Goal: Transaction & Acquisition: Book appointment/travel/reservation

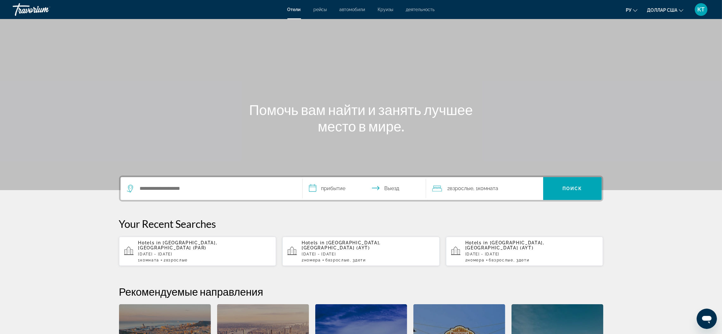
click at [297, 8] on font "Отели" at bounding box center [294, 9] width 14 height 5
click at [203, 191] on input "Поиск отеля" at bounding box center [216, 188] width 154 height 9
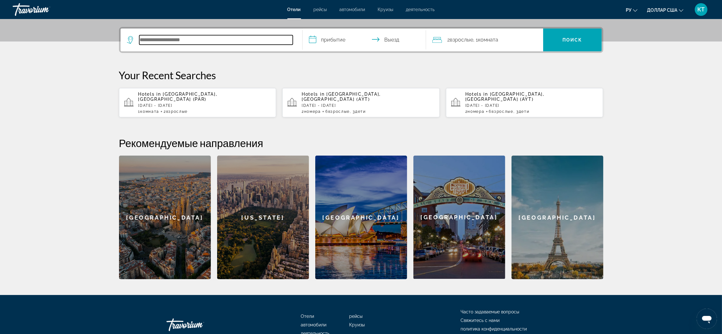
scroll to position [155, 0]
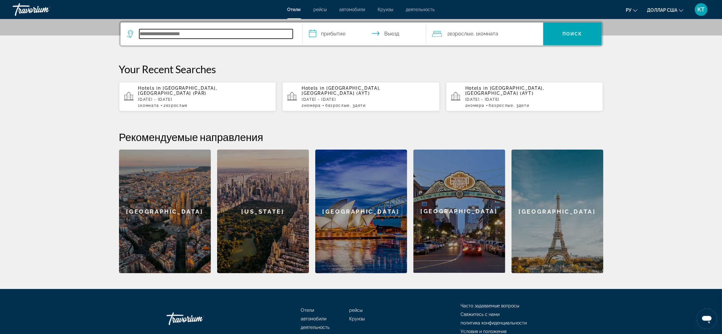
paste input "**********"
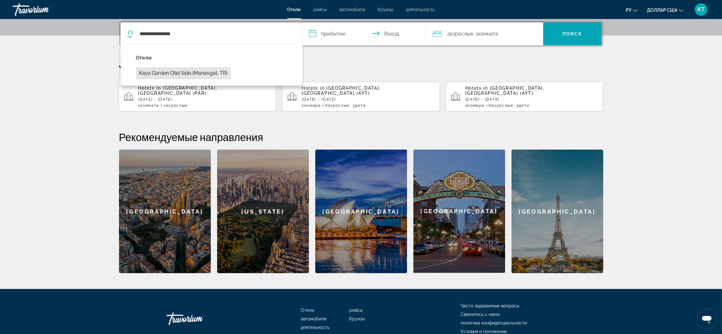
click at [178, 74] on button "Kaya Garden Otel Side (Manavgat, TR)" at bounding box center [183, 73] width 95 height 12
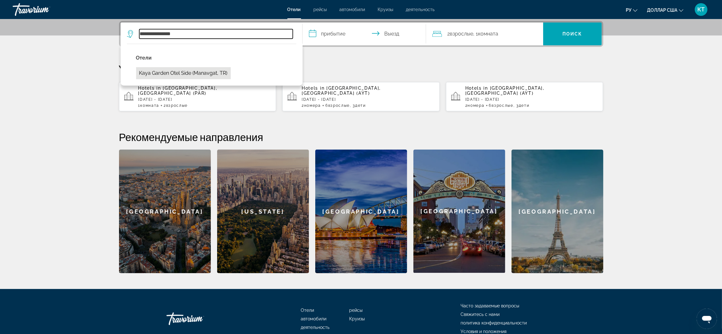
type input "**********"
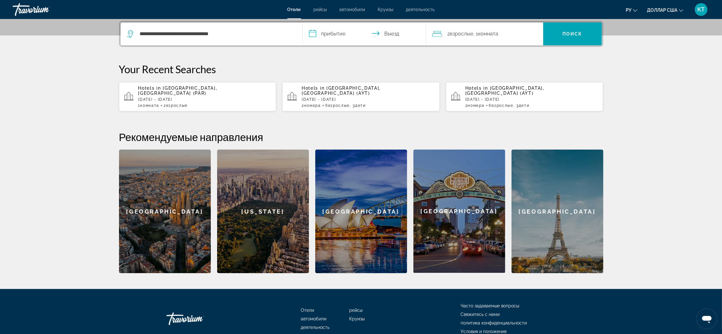
click at [335, 31] on input "**********" at bounding box center [366, 34] width 126 height 25
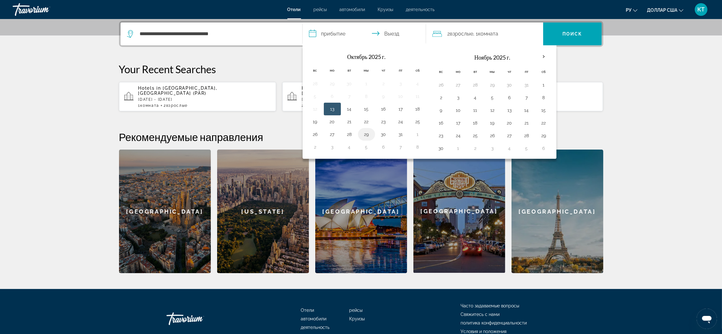
click at [370, 135] on button "29" at bounding box center [367, 134] width 10 height 9
click at [391, 32] on input "**********" at bounding box center [366, 34] width 126 height 25
click at [385, 134] on button "30" at bounding box center [384, 134] width 10 height 9
type input "**********"
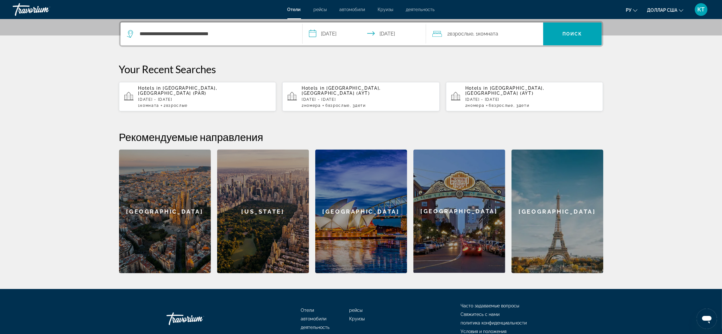
click at [497, 32] on font "Комната" at bounding box center [488, 34] width 20 height 6
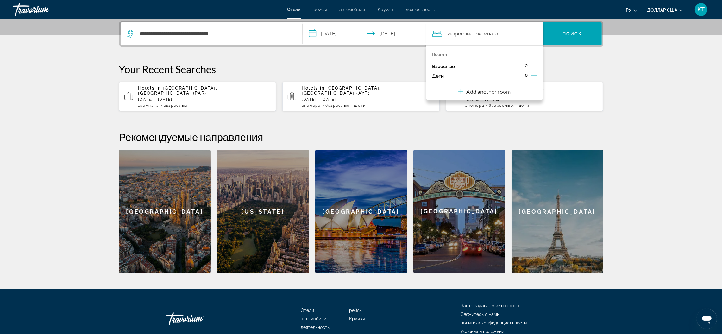
click at [534, 65] on icon "Increment adults" at bounding box center [534, 66] width 6 height 8
click at [527, 75] on span "0" at bounding box center [526, 75] width 3 height 5
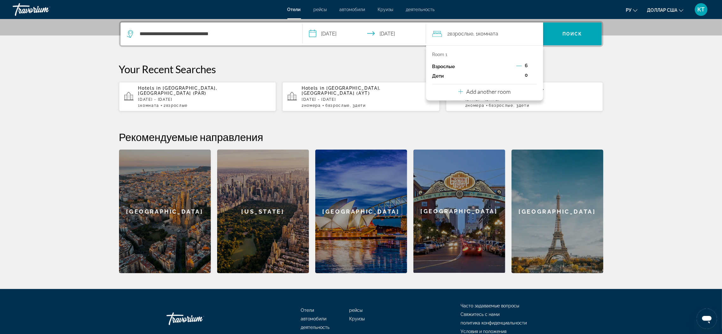
click at [462, 91] on icon "Travelers: 6 adults, 0 children" at bounding box center [460, 92] width 5 height 8
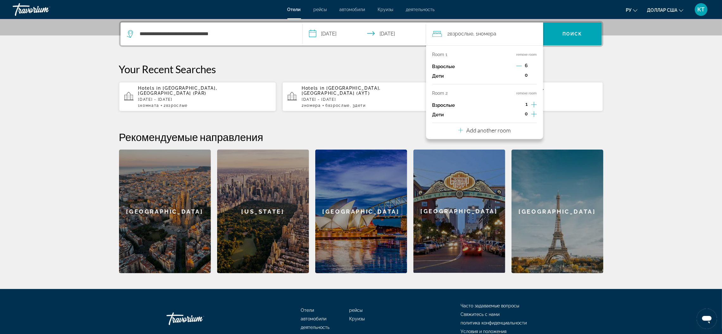
click at [520, 66] on icon "Decrement adults" at bounding box center [519, 66] width 6 height 6
click at [520, 66] on icon "Decrement adults" at bounding box center [520, 66] width 6 height 6
click at [532, 76] on icon "Increment children" at bounding box center [534, 76] width 6 height 8
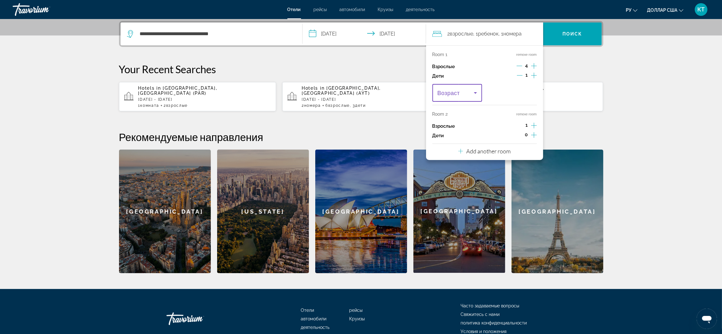
click at [476, 91] on icon "Travelers: 5 adults, 1 child" at bounding box center [476, 93] width 8 height 8
click at [442, 134] on mat-option "11" at bounding box center [458, 136] width 50 height 15
click at [535, 124] on icon "Increment adults" at bounding box center [534, 126] width 6 height 8
click at [535, 136] on icon "Increment children" at bounding box center [534, 135] width 6 height 8
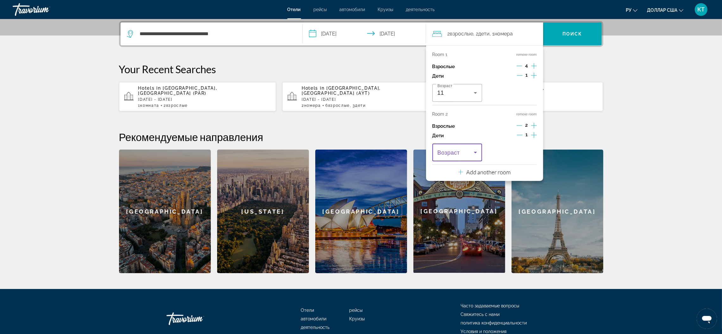
click at [474, 153] on icon "Travelers: 6 adults, 2 children" at bounding box center [476, 152] width 8 height 8
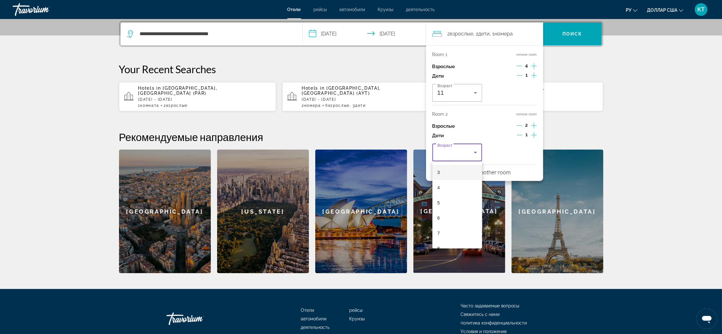
scroll to position [95, 0]
click at [442, 229] on font "10" at bounding box center [440, 228] width 5 height 5
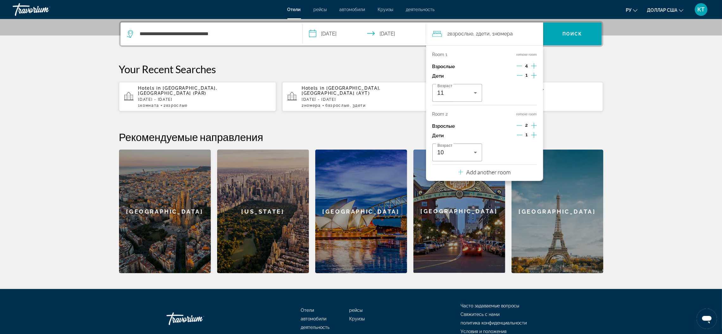
click at [533, 138] on icon "Increment children" at bounding box center [534, 135] width 6 height 8
click at [534, 149] on icon "Travelers: 6 adults, 3 children" at bounding box center [531, 152] width 8 height 8
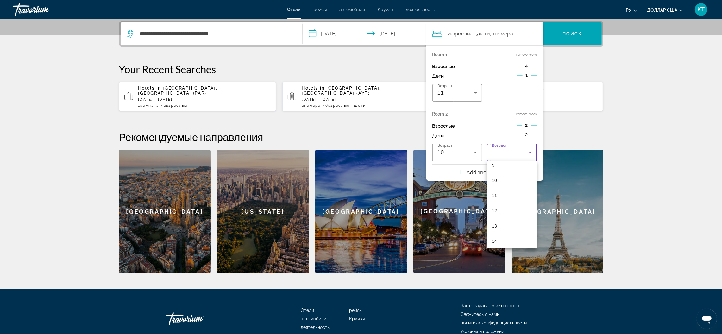
scroll to position [190, 0]
click at [494, 178] on font "13" at bounding box center [494, 178] width 5 height 5
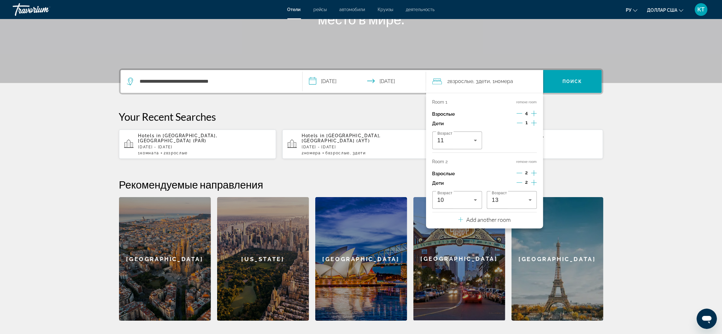
scroll to position [155, 0]
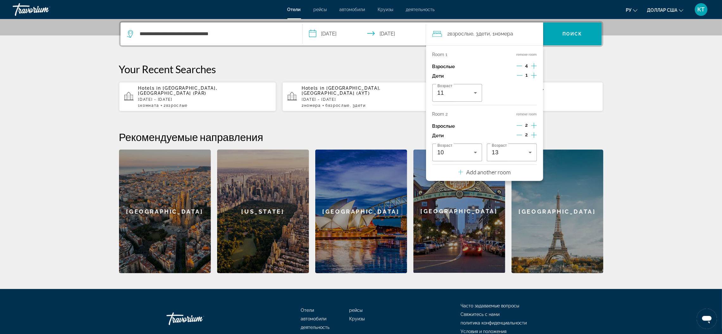
click at [564, 68] on p "Your Recent Searches" at bounding box center [361, 69] width 484 height 13
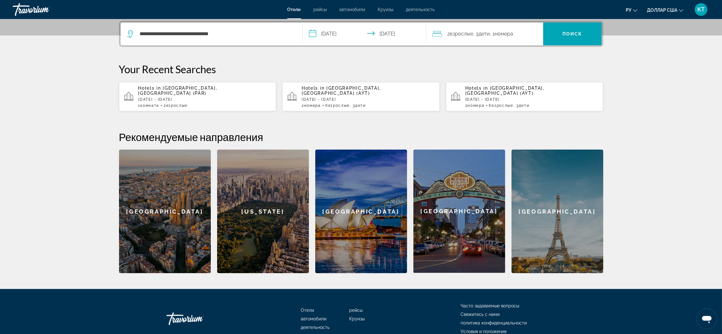
click at [483, 35] on span "Дети" at bounding box center [484, 34] width 11 height 6
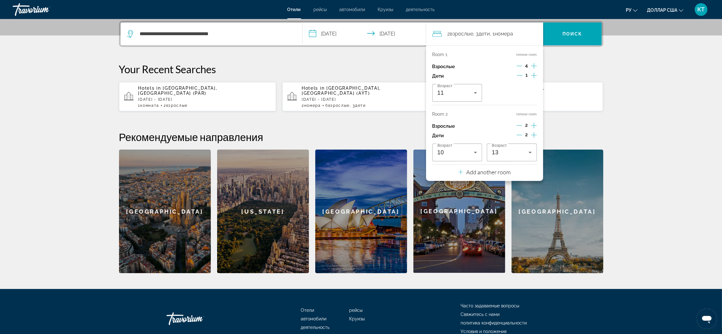
click at [466, 34] on font "Взрослые" at bounding box center [461, 34] width 23 height 6
click at [486, 172] on p "Add another room" at bounding box center [488, 171] width 44 height 7
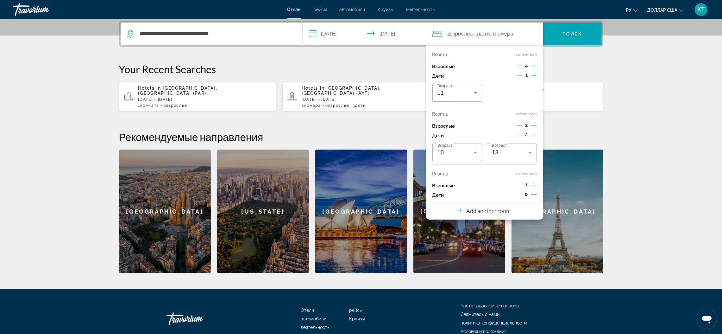
click at [535, 183] on icon "Increment adults" at bounding box center [534, 185] width 6 height 8
click at [517, 65] on icon "Decrement adults" at bounding box center [520, 66] width 6 height 6
click at [562, 66] on p "Your Recent Searches" at bounding box center [361, 69] width 484 height 13
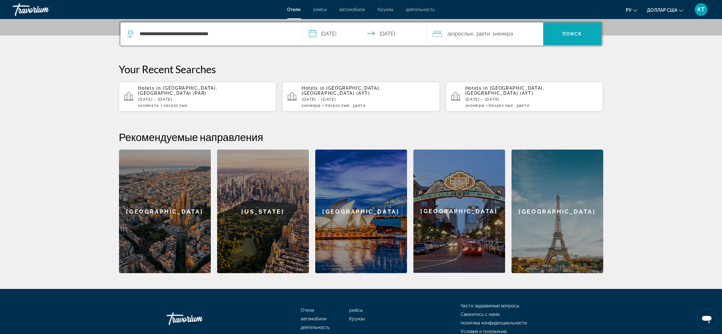
click at [566, 28] on span "Поиск" at bounding box center [572, 33] width 59 height 15
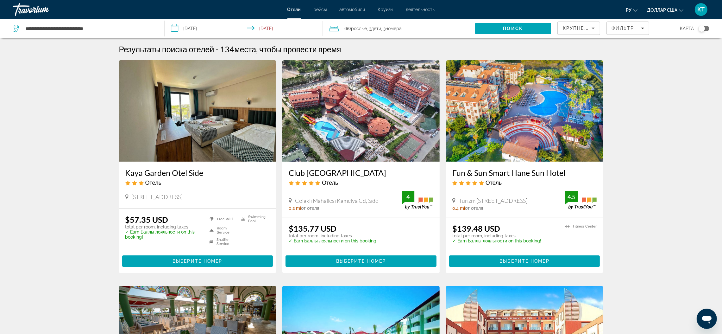
click at [635, 9] on icon "Изменить язык" at bounding box center [635, 10] width 4 height 4
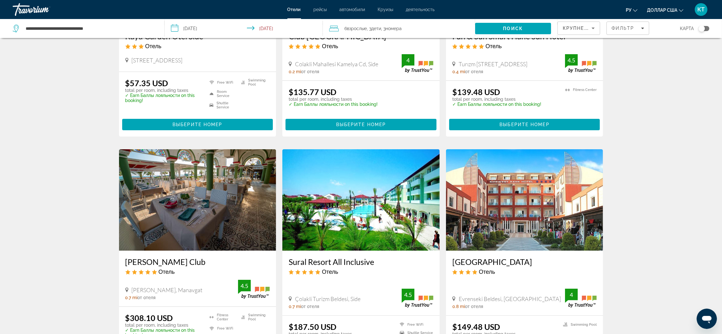
scroll to position [95, 0]
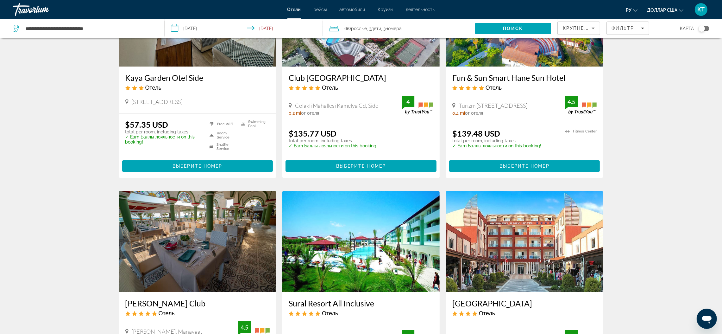
click at [628, 9] on font "ру" at bounding box center [629, 10] width 6 height 5
click at [622, 64] on button "русский" at bounding box center [613, 66] width 39 height 8
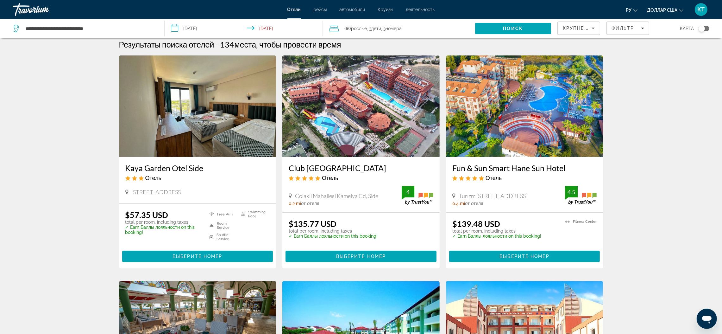
scroll to position [0, 0]
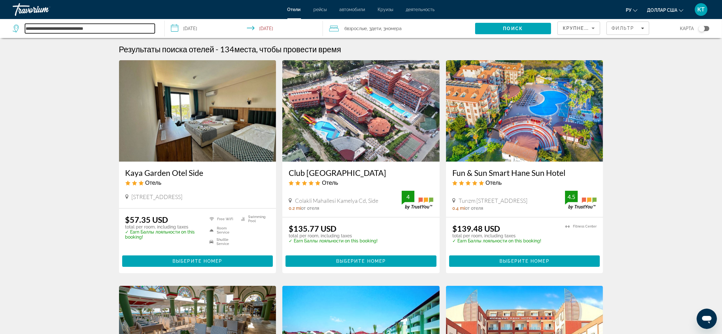
click at [73, 28] on input "**********" at bounding box center [90, 28] width 130 height 9
drag, startPoint x: 107, startPoint y: 28, endPoint x: 16, endPoint y: 27, distance: 91.2
click at [16, 27] on div "**********" at bounding box center [84, 28] width 142 height 9
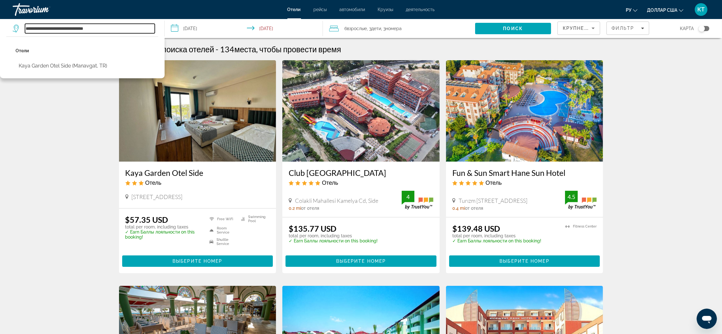
type input "*"
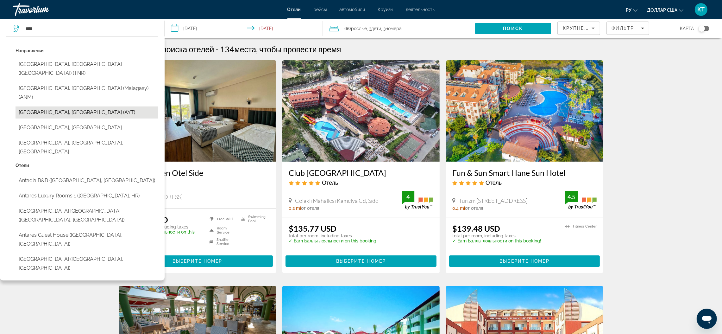
click at [49, 106] on button "[GEOGRAPHIC_DATA], [GEOGRAPHIC_DATA] (AYT)" at bounding box center [87, 112] width 143 height 12
type input "**********"
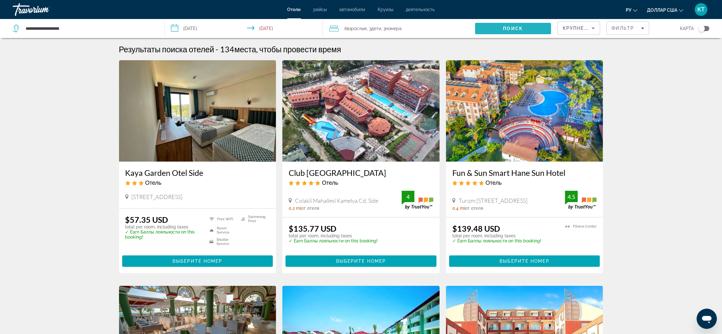
click at [511, 29] on span "Поиск" at bounding box center [513, 28] width 20 height 5
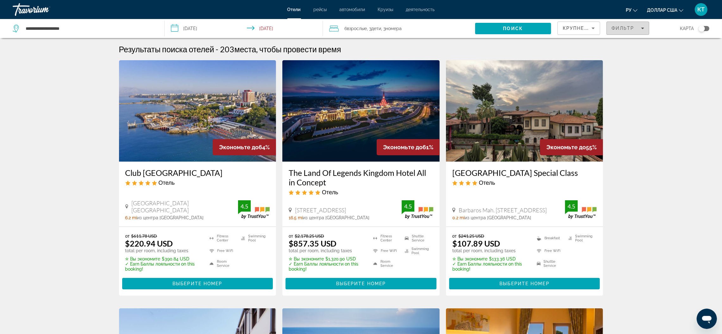
click at [645, 28] on span "Filters" at bounding box center [628, 28] width 42 height 15
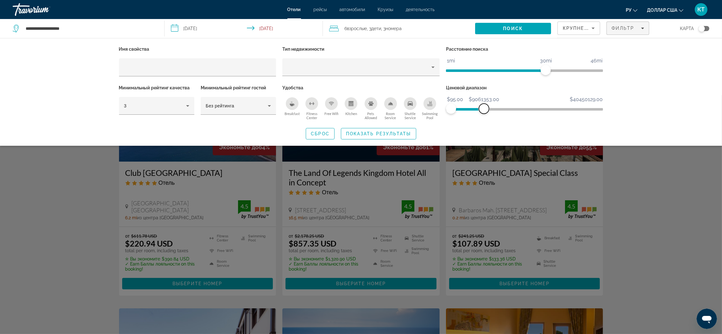
drag, startPoint x: 600, startPoint y: 111, endPoint x: 484, endPoint y: 120, distance: 116.0
click at [484, 120] on div "Ценовой диапазон $95.00 $40450129.00 $95.00 $9061353.00" at bounding box center [525, 102] width 164 height 38
drag, startPoint x: 487, startPoint y: 110, endPoint x: 492, endPoint y: 110, distance: 4.4
click at [492, 110] on span "ngx-slider-max" at bounding box center [492, 109] width 10 height 10
drag, startPoint x: 492, startPoint y: 110, endPoint x: 487, endPoint y: 110, distance: 4.7
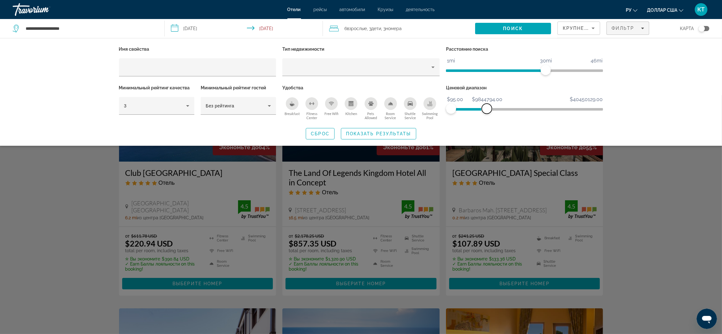
click at [487, 110] on span "ngx-slider-max" at bounding box center [487, 109] width 10 height 10
drag, startPoint x: 488, startPoint y: 107, endPoint x: 502, endPoint y: 119, distance: 18.2
click at [502, 119] on div "Ценовой диапазон $95.00 $40450129.00 $95.00 $14023146.00" at bounding box center [525, 102] width 164 height 38
click at [518, 26] on span "Поиск" at bounding box center [513, 28] width 20 height 5
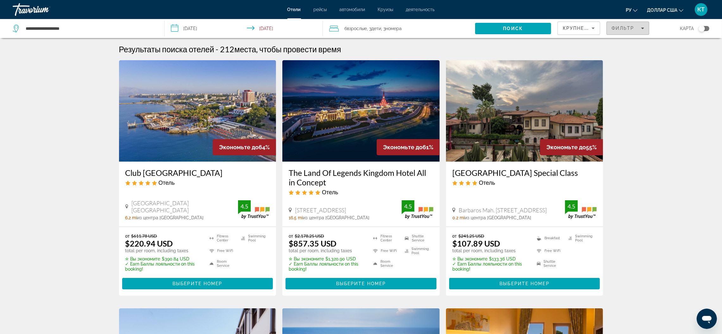
click at [641, 28] on icon "Filters" at bounding box center [642, 28] width 3 height 3
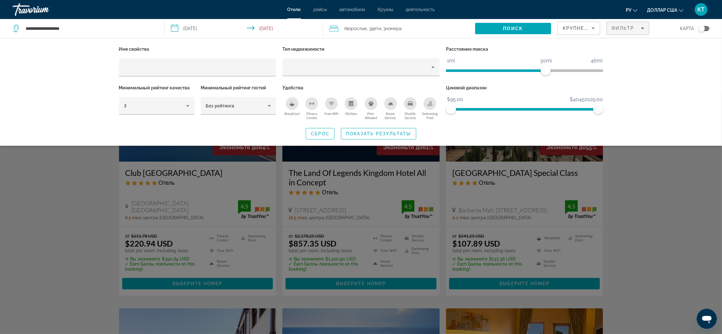
click at [295, 104] on div "Breakfast" at bounding box center [292, 103] width 13 height 13
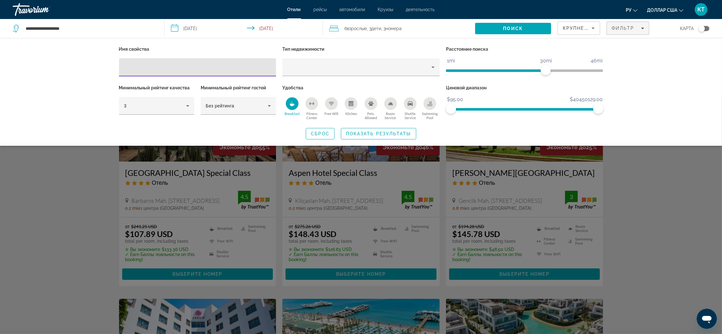
click at [140, 66] on input "Hotel Filters" at bounding box center [197, 68] width 147 height 8
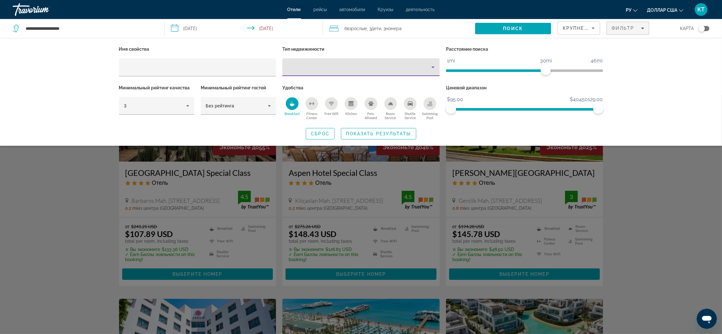
click at [428, 66] on div "Property type" at bounding box center [359, 67] width 144 height 8
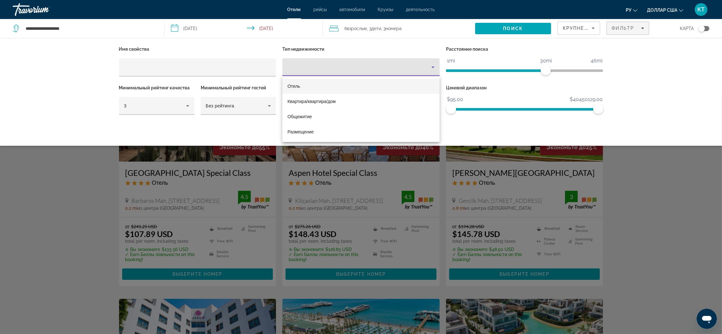
click at [79, 77] on div at bounding box center [361, 167] width 722 height 334
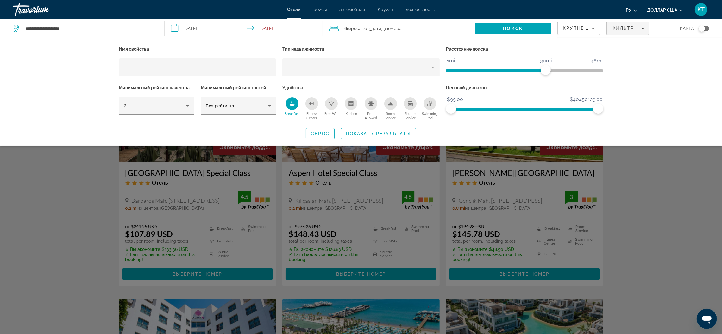
click at [336, 106] on div "Free Wifi" at bounding box center [331, 103] width 13 height 13
click at [529, 27] on span "Search" at bounding box center [513, 28] width 76 height 15
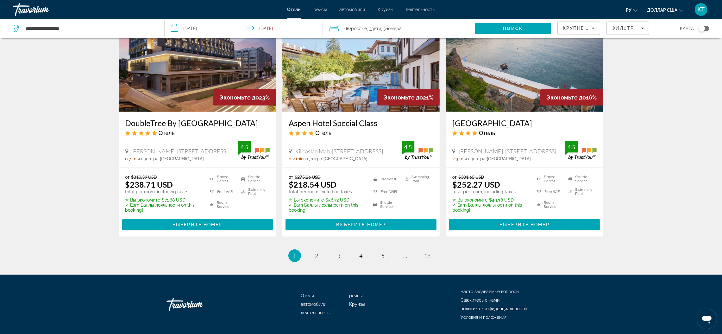
scroll to position [804, 0]
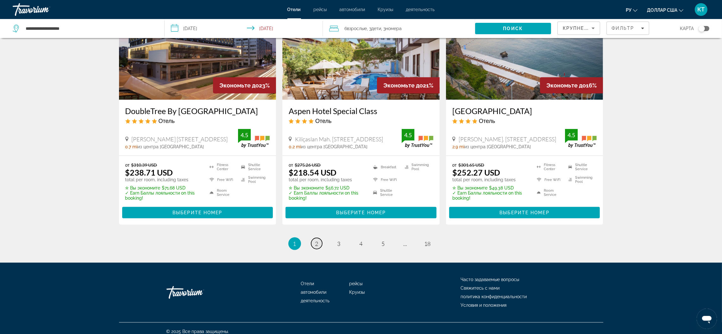
click at [314, 238] on link "page 2" at bounding box center [316, 243] width 11 height 11
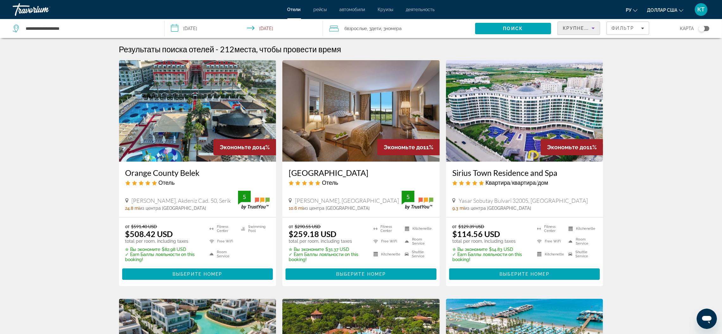
click at [594, 24] on icon "Sort by" at bounding box center [594, 28] width 8 height 8
click at [572, 81] on span "Самая реальная цена" at bounding box center [579, 74] width 32 height 15
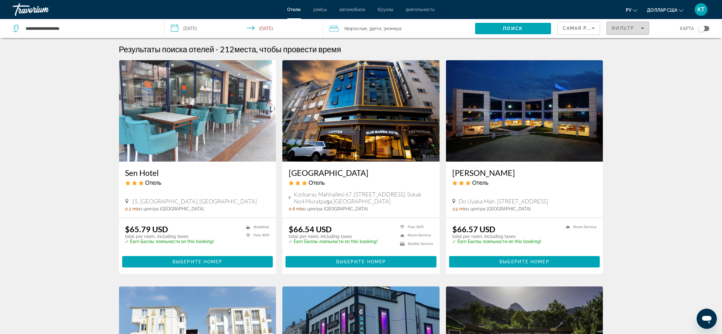
click at [628, 28] on span "Фильтр" at bounding box center [623, 28] width 23 height 5
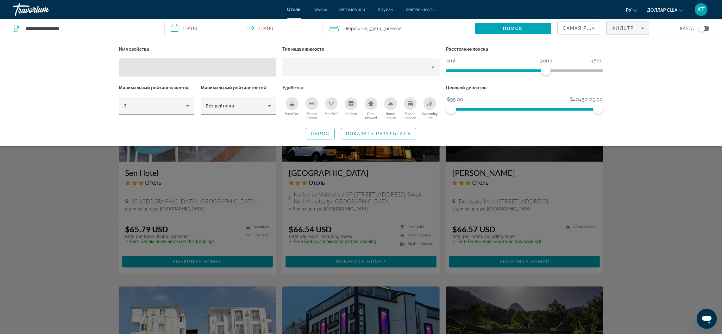
click at [292, 103] on icon "Breakfast" at bounding box center [292, 103] width 5 height 5
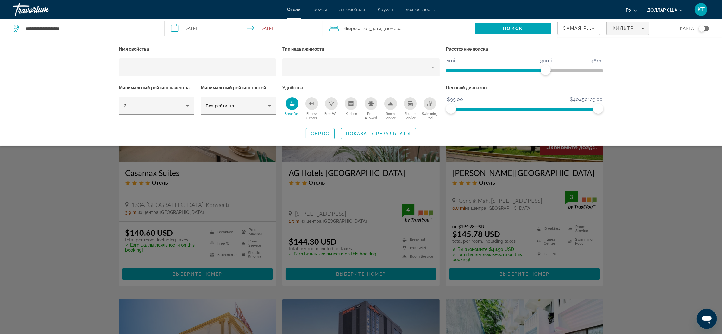
click at [333, 102] on icon "Free Wifi" at bounding box center [331, 103] width 5 height 2
click at [387, 134] on span "Показать результаты" at bounding box center [378, 133] width 65 height 5
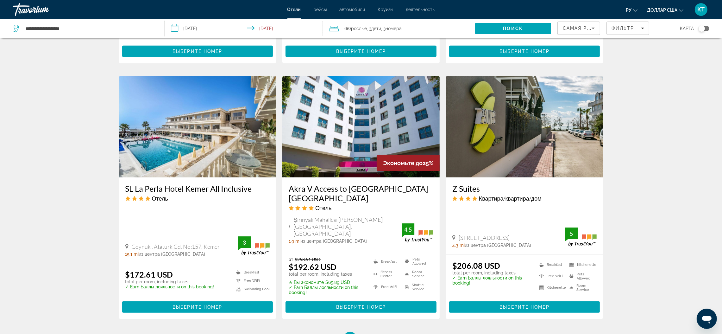
scroll to position [712, 0]
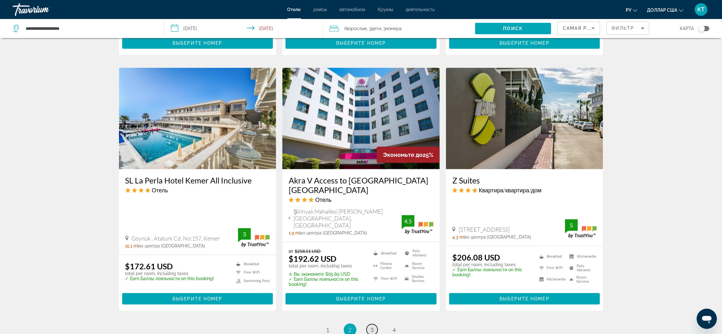
click at [371, 326] on span "3" at bounding box center [372, 329] width 3 height 7
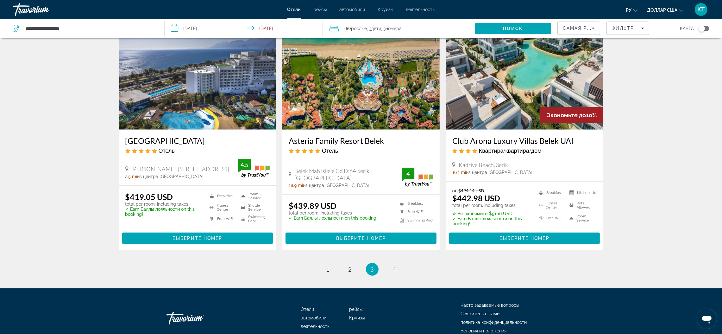
scroll to position [768, 0]
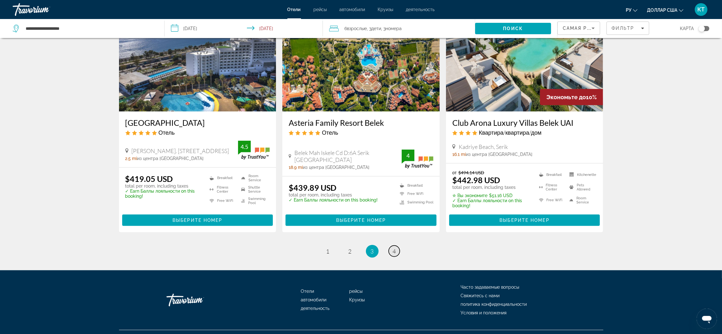
click at [395, 248] on span "4" at bounding box center [394, 251] width 3 height 7
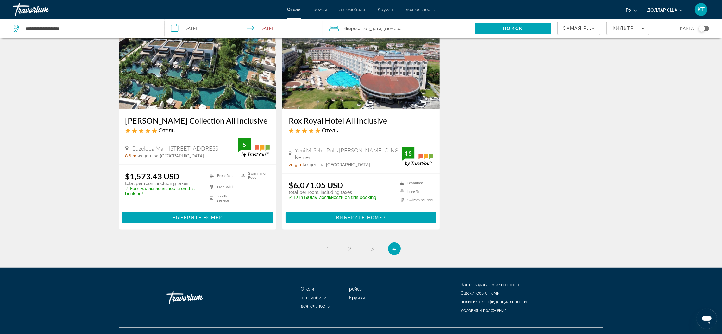
scroll to position [543, 0]
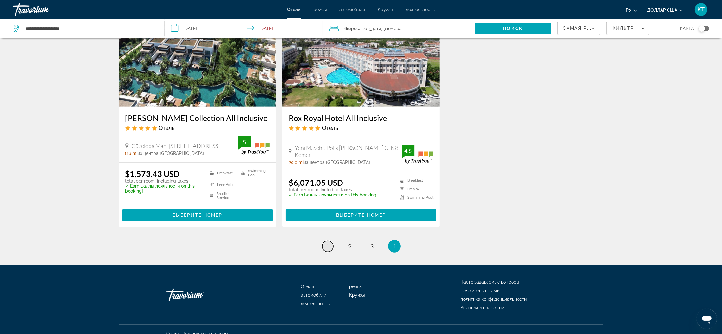
click at [323, 241] on link "page 1" at bounding box center [327, 246] width 11 height 11
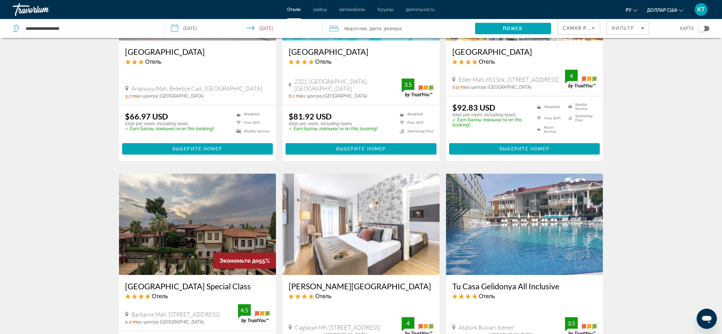
scroll to position [237, 0]
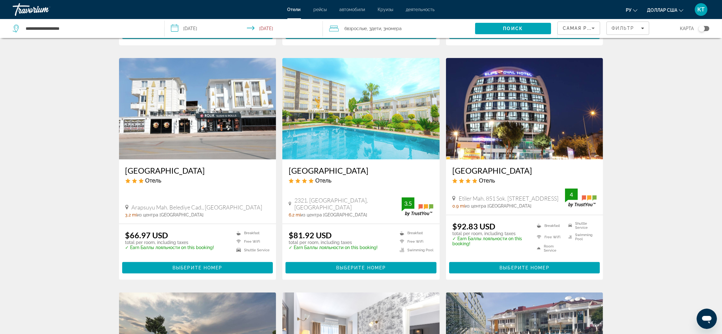
click at [208, 122] on img "Основное содержание" at bounding box center [197, 108] width 157 height 101
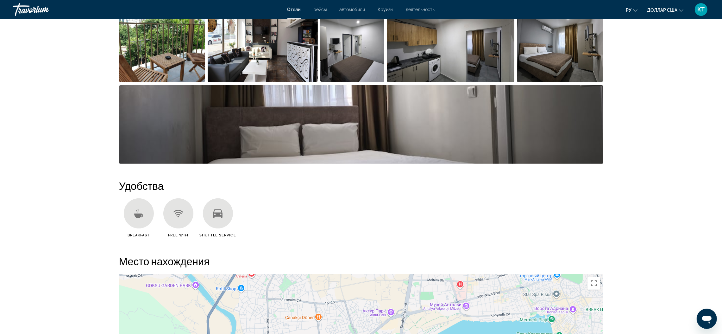
scroll to position [31, 0]
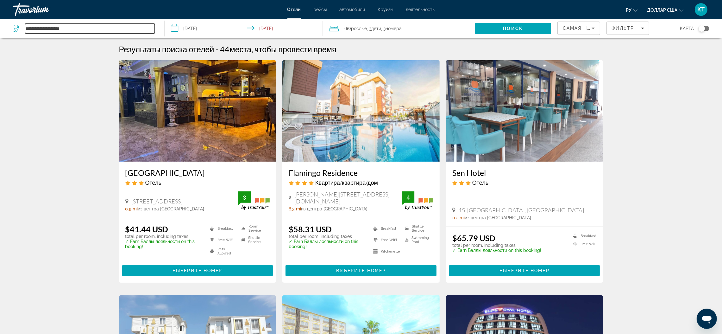
drag, startPoint x: 73, startPoint y: 28, endPoint x: 21, endPoint y: 27, distance: 51.9
click at [21, 27] on div "**********" at bounding box center [84, 28] width 142 height 9
paste input "Search hotel destination"
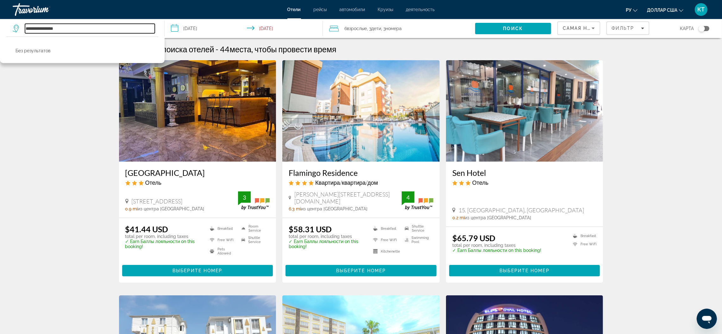
type input "**********"
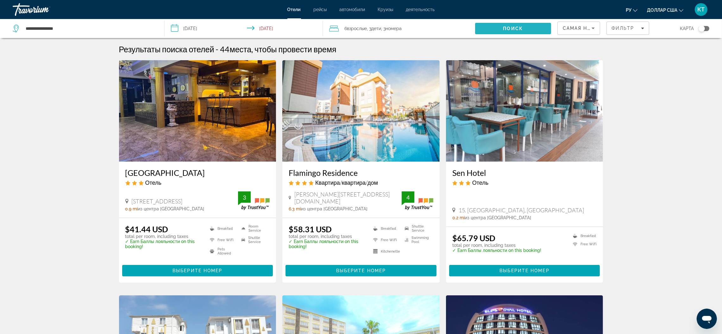
click at [519, 24] on span "Search" at bounding box center [513, 28] width 76 height 15
click at [506, 30] on span "Поиск" at bounding box center [513, 28] width 20 height 5
click at [292, 8] on font "Отели" at bounding box center [294, 9] width 14 height 5
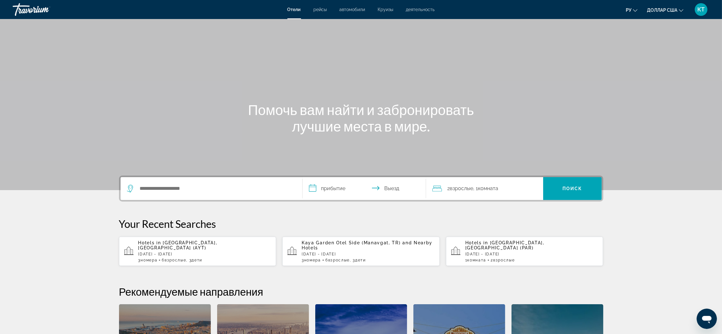
click at [178, 193] on div "Search widget" at bounding box center [211, 188] width 169 height 23
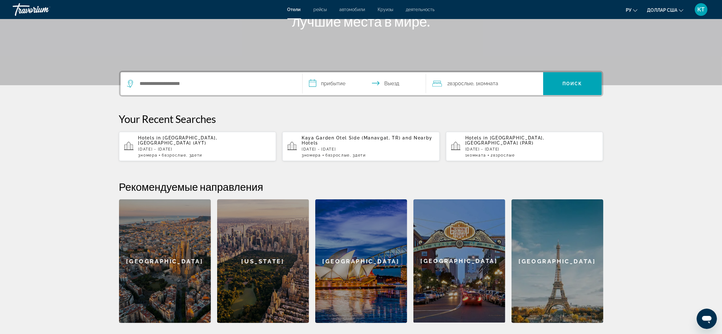
scroll to position [155, 0]
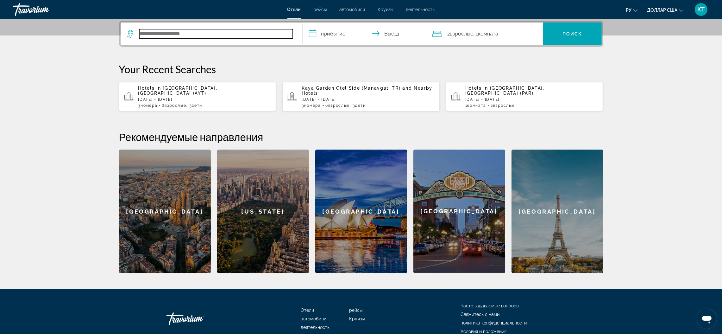
click at [144, 36] on input "Search hotel destination" at bounding box center [216, 33] width 154 height 9
paste input "**********"
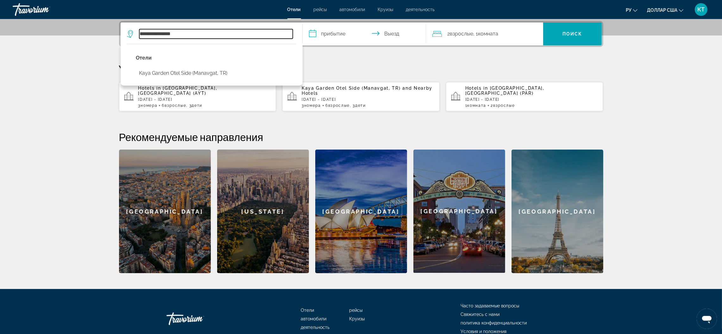
type input "**********"
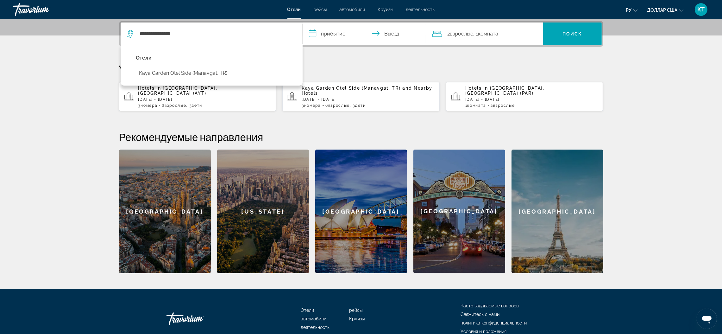
click at [340, 34] on input "**********" at bounding box center [366, 34] width 126 height 25
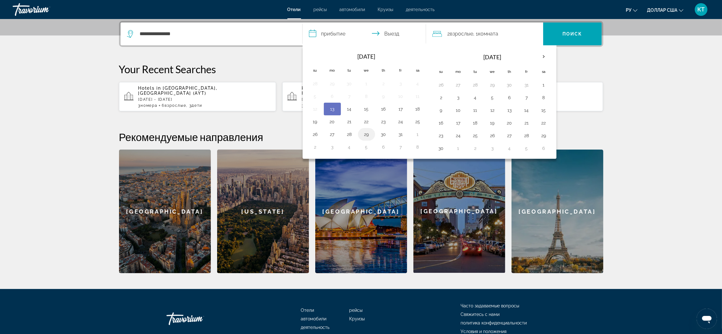
click at [369, 138] on button "29" at bounding box center [367, 134] width 10 height 9
click at [383, 134] on button "30" at bounding box center [384, 134] width 10 height 9
type input "**********"
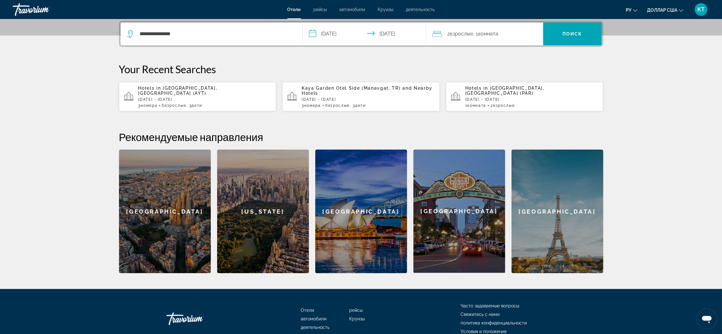
click at [493, 33] on span "Комната" at bounding box center [488, 34] width 20 height 6
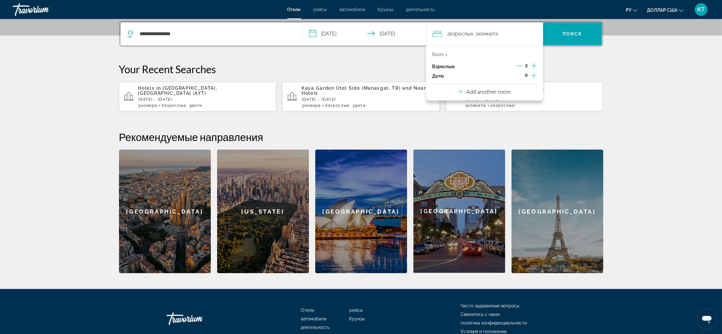
click at [493, 91] on p "Add another room" at bounding box center [488, 91] width 44 height 7
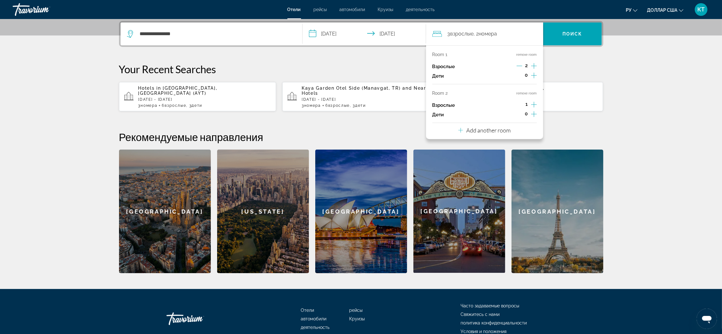
click at [535, 102] on icon "Increment adults" at bounding box center [534, 105] width 6 height 8
click at [537, 114] on icon "Increment children" at bounding box center [534, 114] width 6 height 8
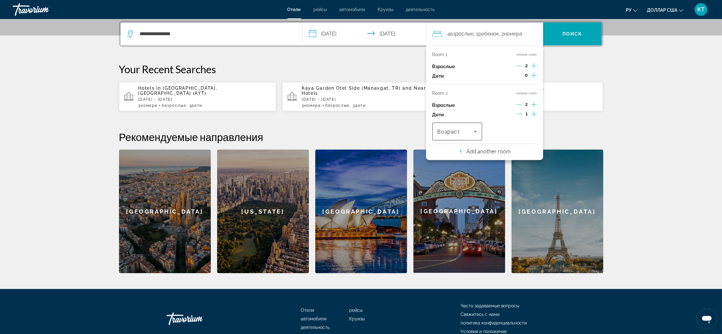
click at [474, 132] on icon "Travelers: 4 adults, 1 child" at bounding box center [476, 132] width 8 height 8
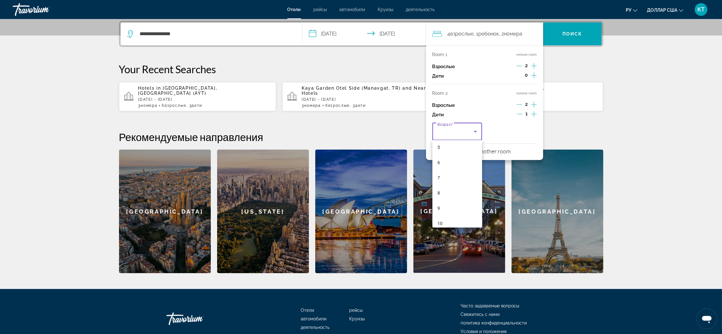
scroll to position [105, 0]
click at [442, 211] on font "11" at bounding box center [440, 212] width 5 height 5
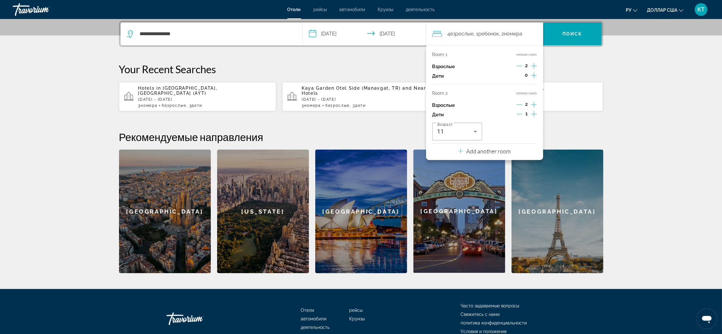
click at [512, 151] on div "Room 1 remove room Взрослые 2 Дети 0 Room 2 remove room Взрослые 2 Дети 1 Возра…" at bounding box center [484, 102] width 117 height 115
click at [484, 152] on p "Add another room" at bounding box center [488, 151] width 44 height 7
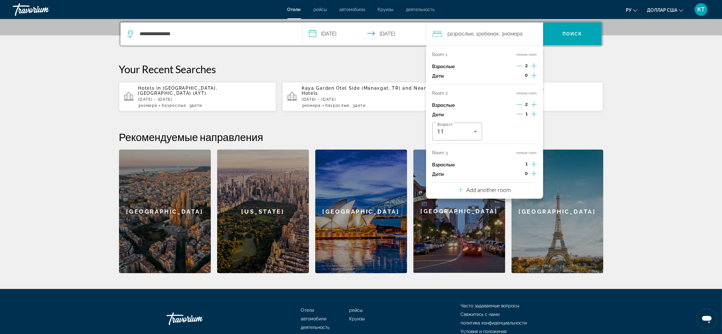
click at [535, 161] on icon "Increment adults" at bounding box center [534, 164] width 6 height 8
click at [516, 163] on div "Взрослые 3" at bounding box center [485, 164] width 104 height 9
click at [518, 161] on icon "Decrement adults" at bounding box center [520, 164] width 6 height 6
click at [535, 174] on icon "Increment children" at bounding box center [534, 174] width 6 height 8
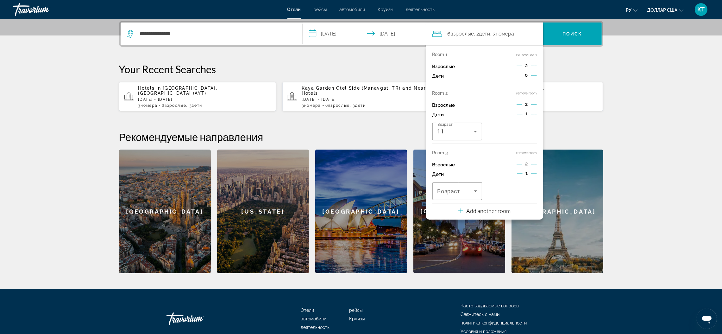
click at [535, 174] on icon "Increment children" at bounding box center [534, 174] width 6 height 8
click at [476, 189] on icon "Travelers: 6 adults, 3 children" at bounding box center [476, 191] width 8 height 8
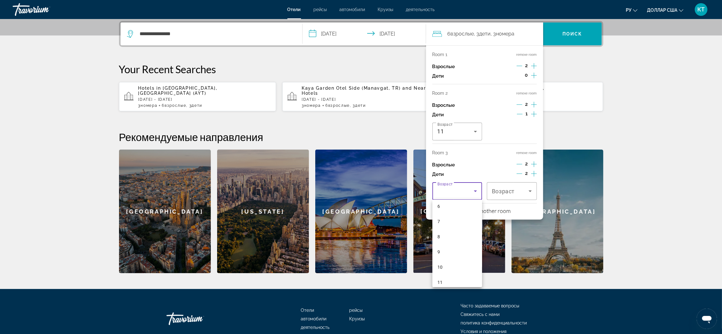
scroll to position [142, 0]
click at [439, 217] on font "10" at bounding box center [440, 219] width 5 height 5
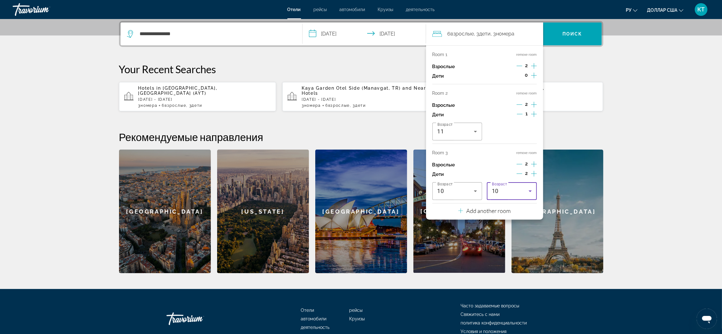
click at [531, 189] on icon "Travelers: 6 adults, 3 children" at bounding box center [531, 191] width 8 height 8
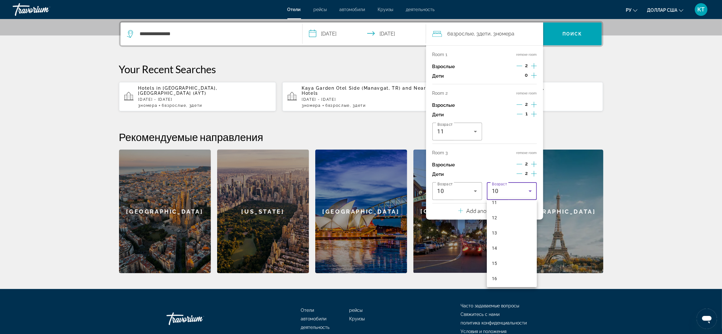
scroll to position [191, 0]
click at [497, 218] on mat-option "13" at bounding box center [512, 216] width 50 height 15
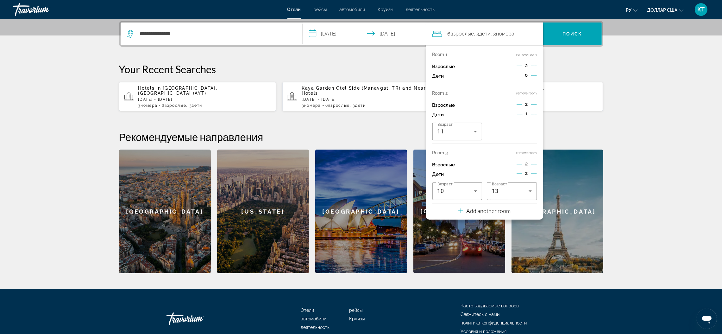
click at [569, 63] on p "Your Recent Searches" at bounding box center [361, 69] width 484 height 13
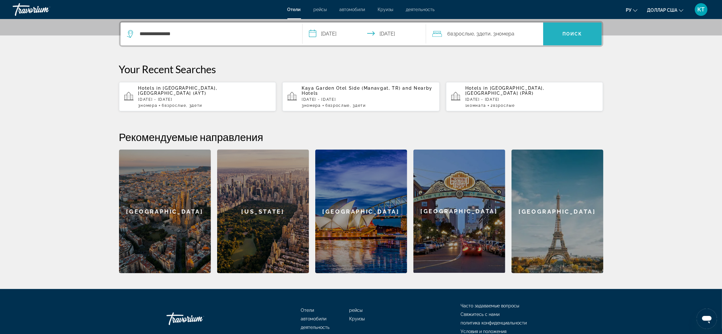
click at [571, 30] on span "Search" at bounding box center [572, 33] width 59 height 15
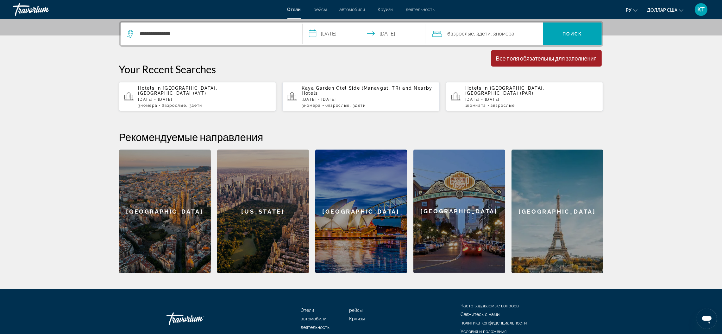
click at [204, 43] on div "**********" at bounding box center [211, 33] width 169 height 23
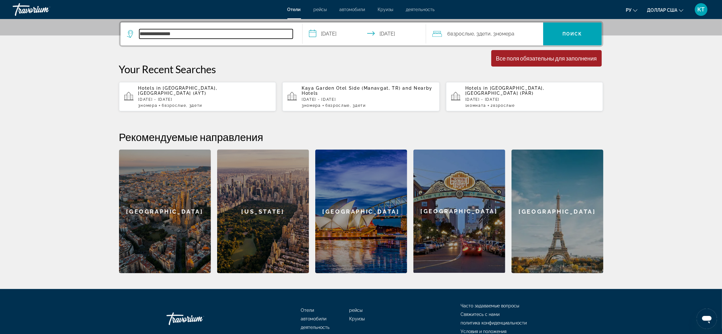
click at [178, 37] on input "**********" at bounding box center [216, 33] width 154 height 9
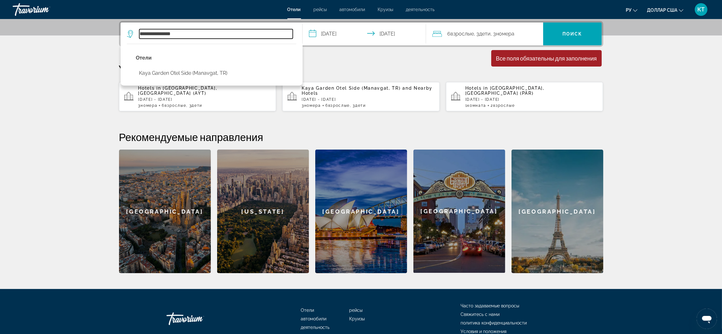
click at [202, 32] on input "**********" at bounding box center [216, 33] width 154 height 9
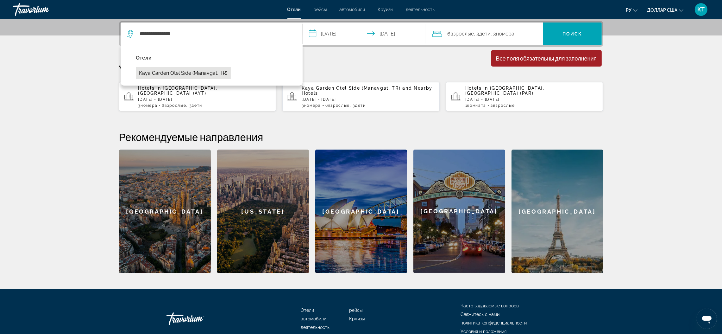
click at [166, 73] on button "Kaya Garden Otel Side (Manavgat, TR)" at bounding box center [183, 73] width 95 height 12
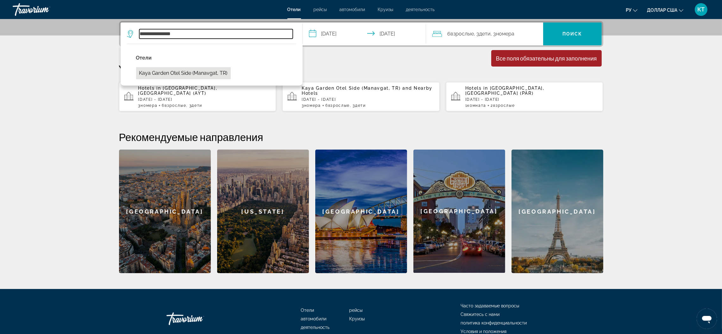
type input "**********"
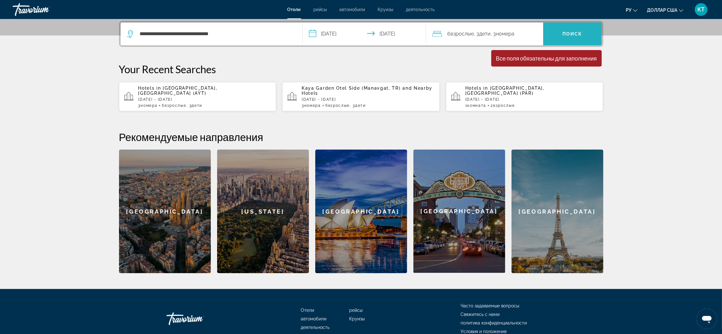
click at [580, 33] on span "Поиск" at bounding box center [573, 33] width 20 height 5
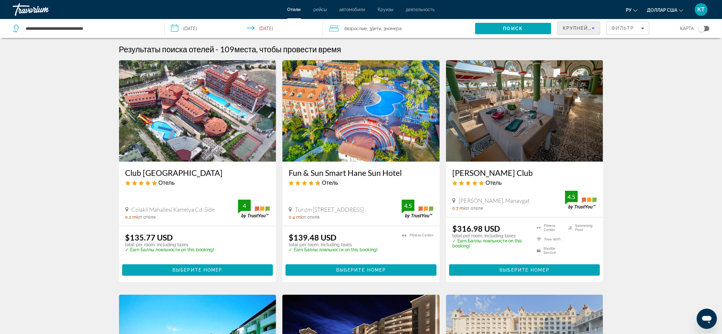
click at [591, 28] on icon "Sort by" at bounding box center [594, 28] width 8 height 8
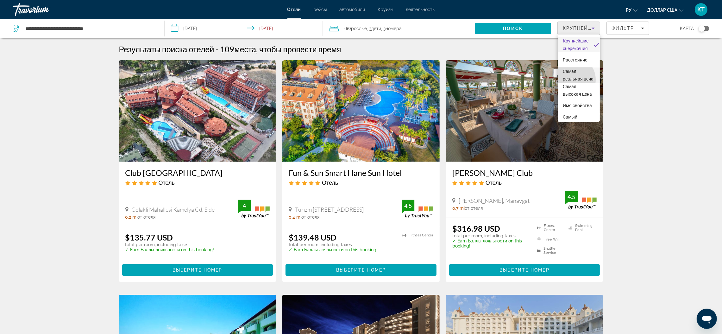
click at [572, 79] on font "Самая реальная цена" at bounding box center [578, 75] width 31 height 13
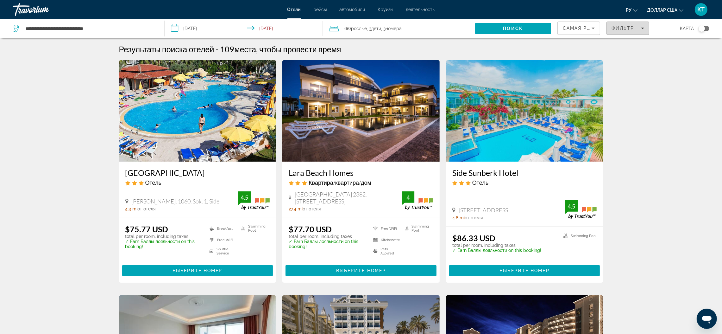
click at [641, 32] on span "Filters" at bounding box center [628, 28] width 42 height 15
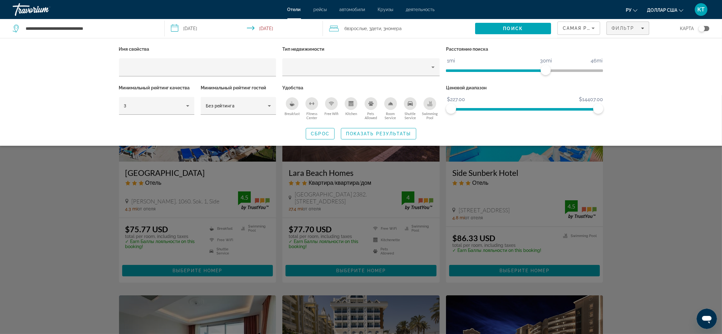
click at [292, 107] on div "Breakfast" at bounding box center [292, 103] width 13 height 13
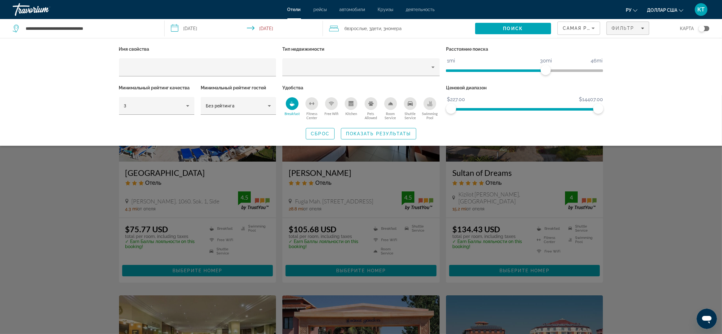
click at [332, 104] on icon "Free Wifi" at bounding box center [331, 103] width 5 height 5
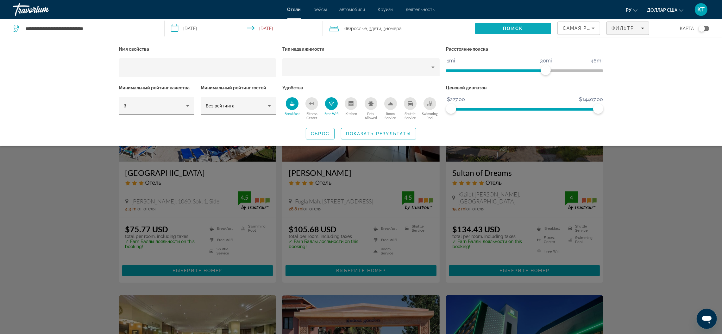
click at [514, 24] on span "Search" at bounding box center [513, 28] width 76 height 15
click at [386, 132] on span "Показать результаты" at bounding box center [378, 133] width 65 height 5
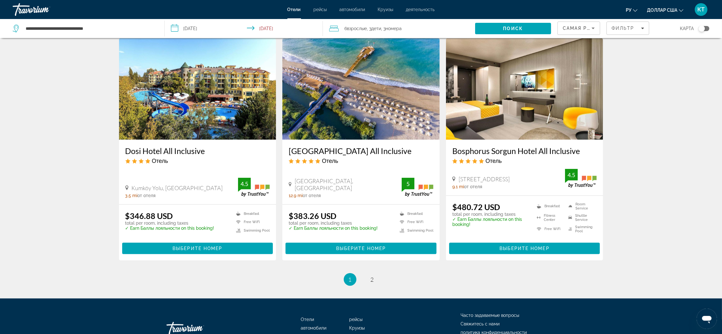
scroll to position [758, 0]
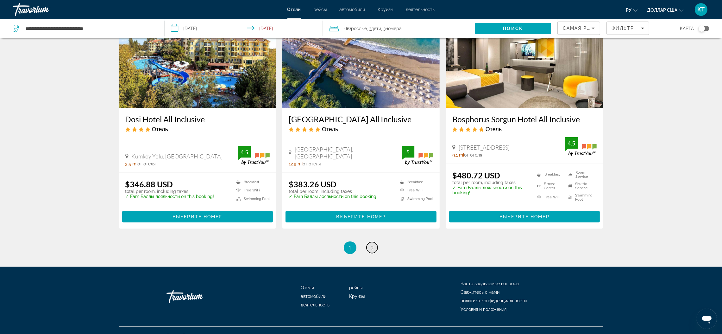
click at [374, 242] on link "page 2" at bounding box center [372, 247] width 11 height 11
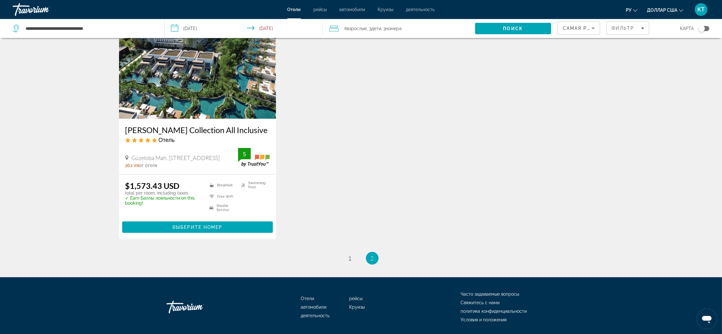
scroll to position [534, 0]
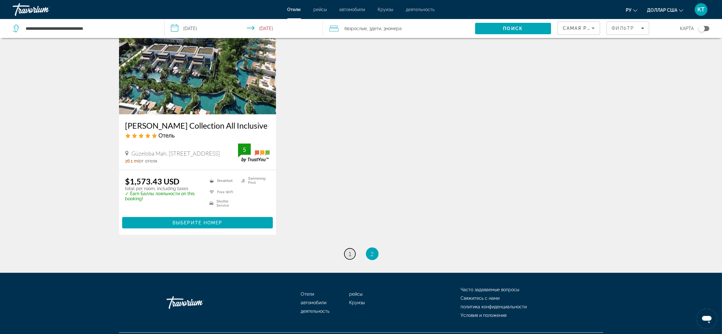
click at [349, 250] on span "1" at bounding box center [350, 253] width 3 height 7
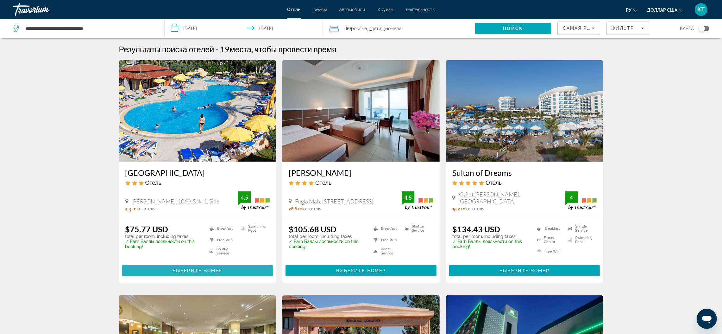
click at [204, 268] on span "Выберите номер" at bounding box center [198, 270] width 50 height 5
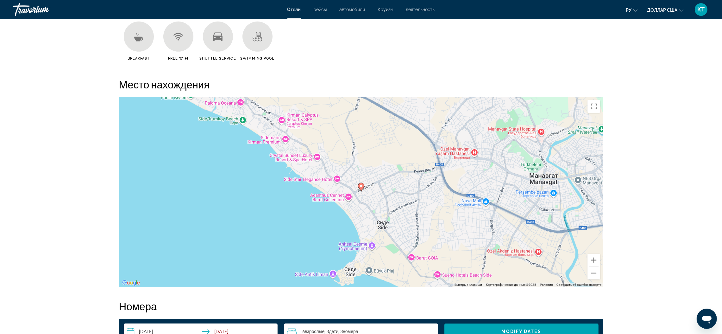
scroll to position [522, 0]
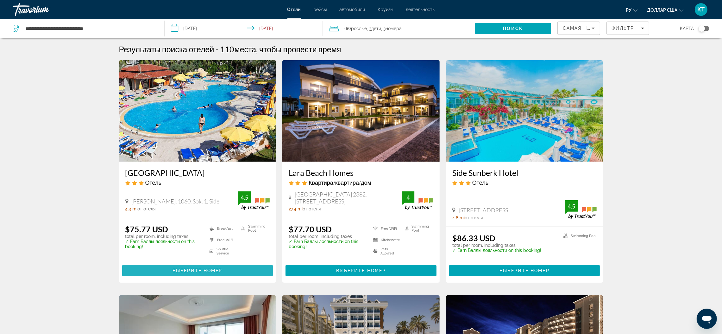
click at [213, 269] on span "Выберите номер" at bounding box center [198, 270] width 50 height 5
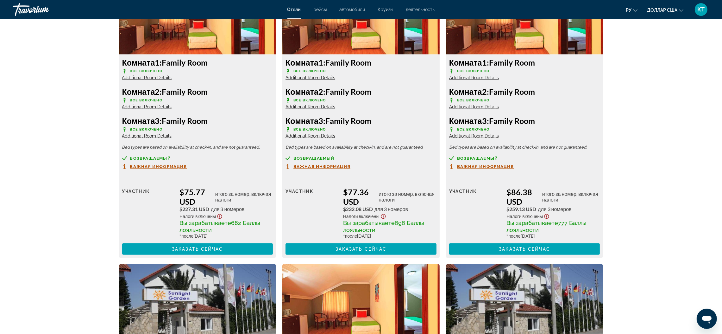
scroll to position [855, 0]
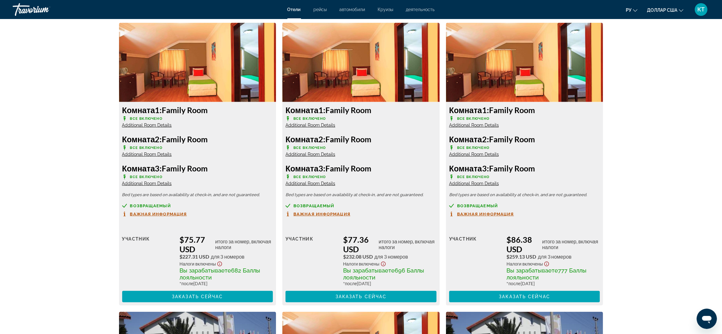
click at [311, 183] on span "Additional Room Details" at bounding box center [311, 183] width 50 height 5
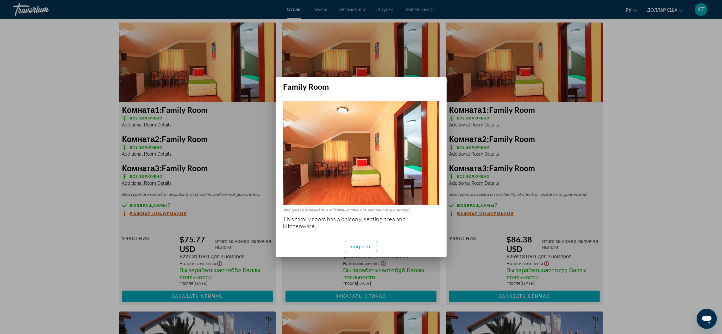
scroll to position [0, 0]
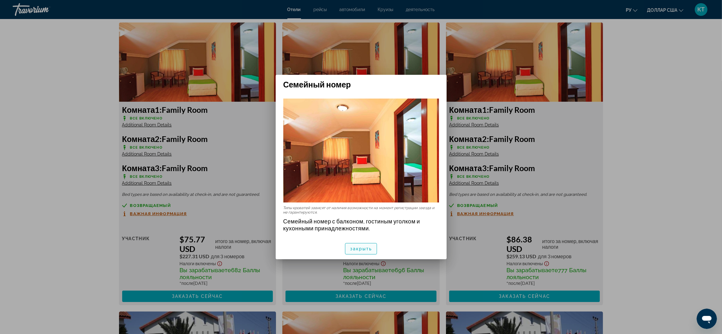
click at [361, 249] on font "закрыть" at bounding box center [361, 248] width 22 height 5
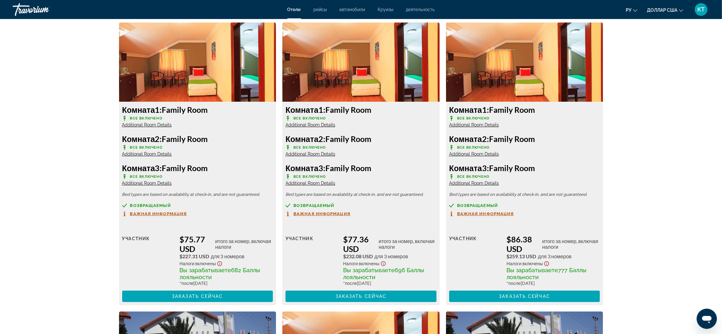
scroll to position [855, 0]
click at [151, 181] on span "Additional Room Details" at bounding box center [147, 183] width 50 height 5
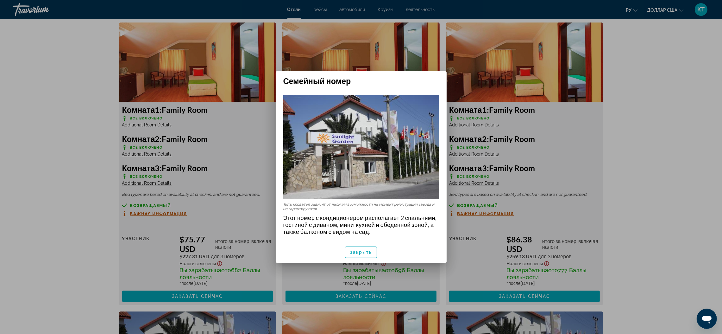
click at [214, 157] on div at bounding box center [361, 167] width 722 height 334
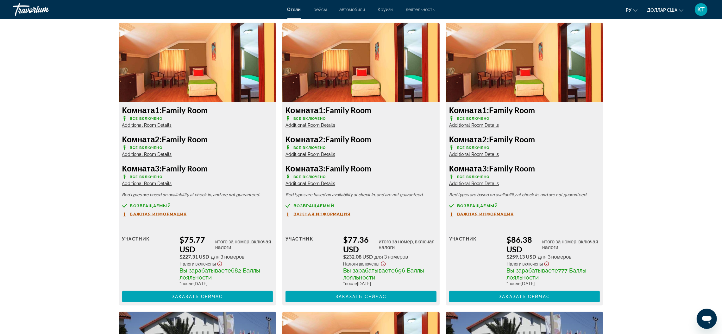
click at [479, 184] on span "Additional Room Details" at bounding box center [474, 183] width 50 height 5
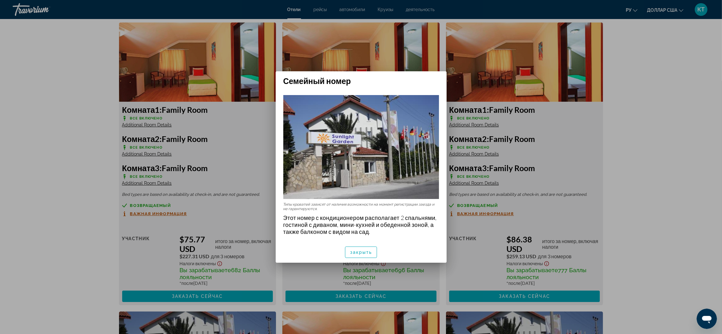
click at [241, 156] on div at bounding box center [361, 167] width 722 height 334
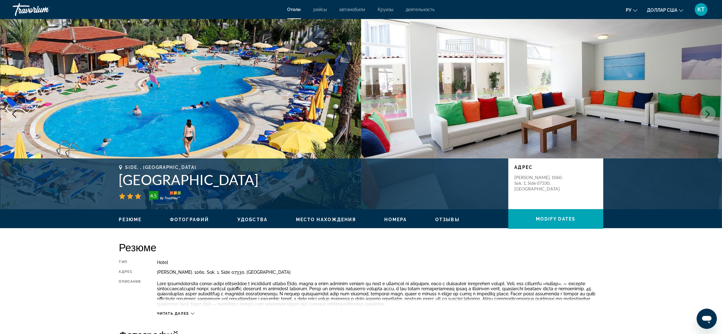
scroll to position [855, 0]
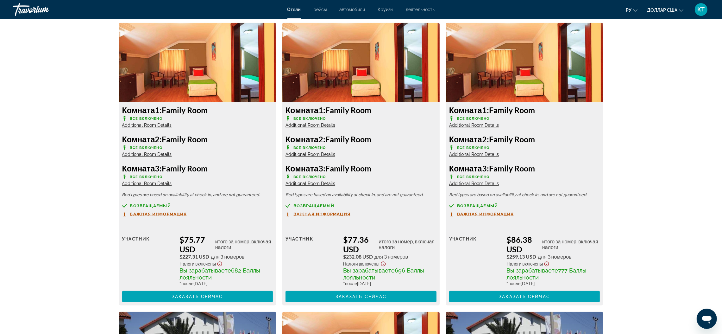
click at [221, 81] on img "Основное содержание" at bounding box center [197, 62] width 157 height 79
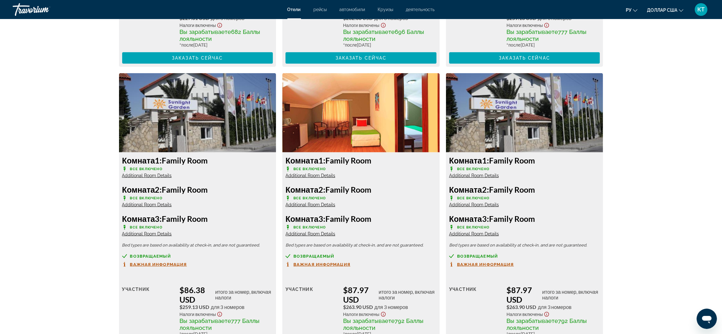
scroll to position [1140, 0]
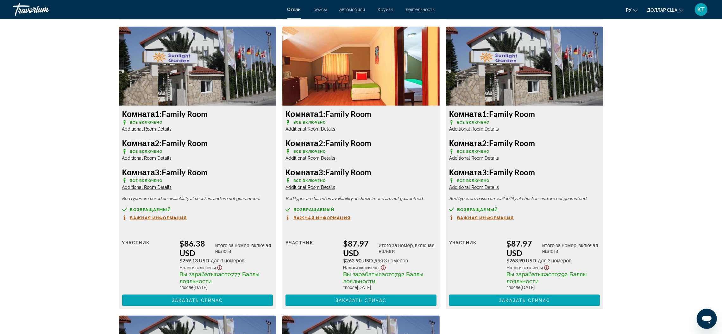
click at [306, 187] on span "Additional Room Details" at bounding box center [311, 187] width 50 height 5
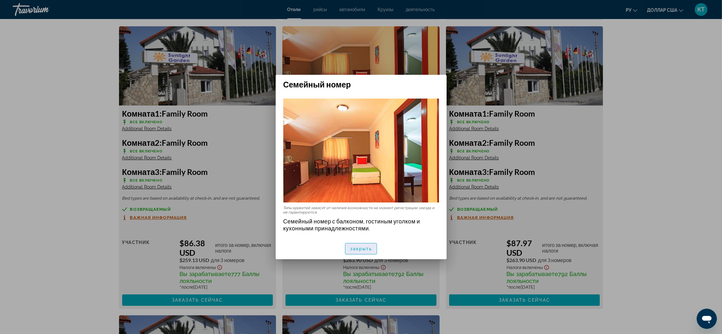
click at [373, 247] on span "button" at bounding box center [361, 248] width 32 height 15
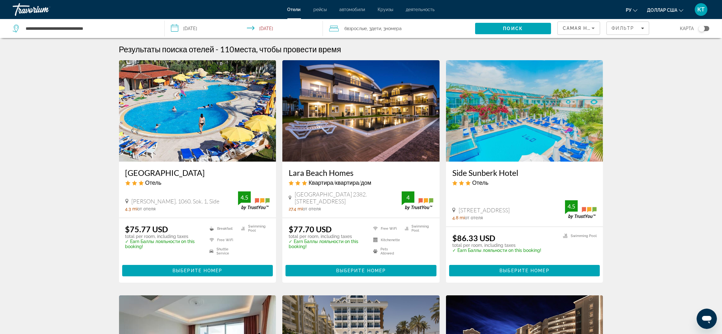
click at [335, 142] on img "Основное содержание" at bounding box center [360, 110] width 157 height 101
click at [193, 271] on span "Выберите номер" at bounding box center [198, 270] width 50 height 5
